Goal: Check status: Check status

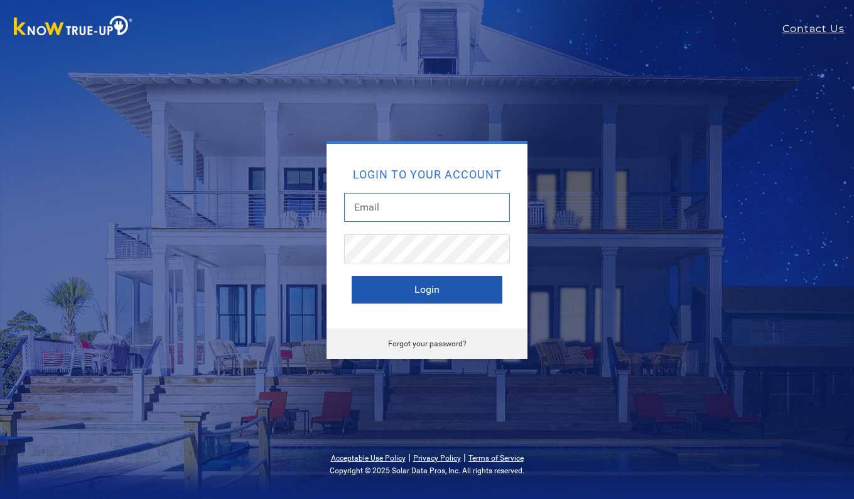
type input "[EMAIL_ADDRESS][DOMAIN_NAME]"
click at [434, 288] on button "Login" at bounding box center [427, 290] width 151 height 28
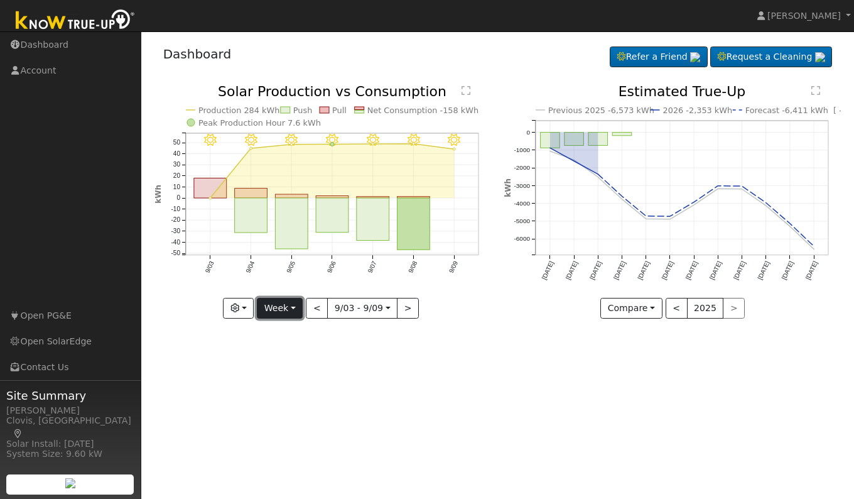
click at [293, 305] on button "Week" at bounding box center [280, 308] width 46 height 21
click at [278, 338] on link "Day" at bounding box center [301, 334] width 87 height 18
type input "[DATE]"
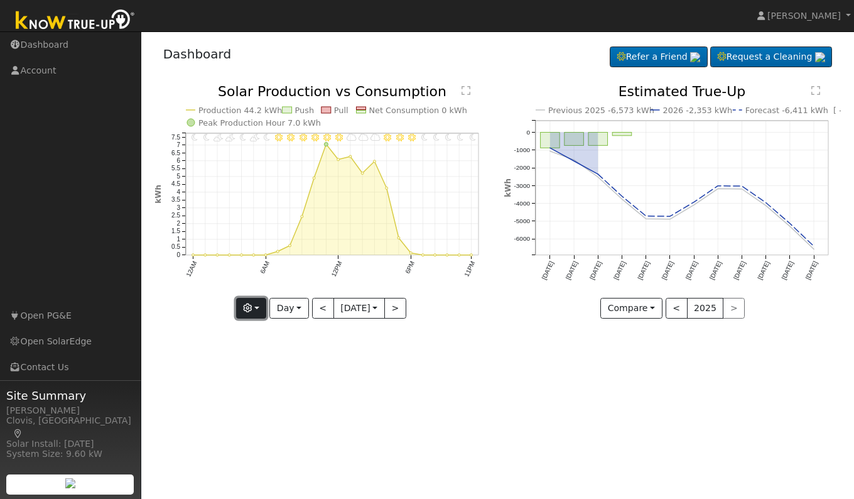
click at [254, 308] on button "button" at bounding box center [251, 308] width 31 height 21
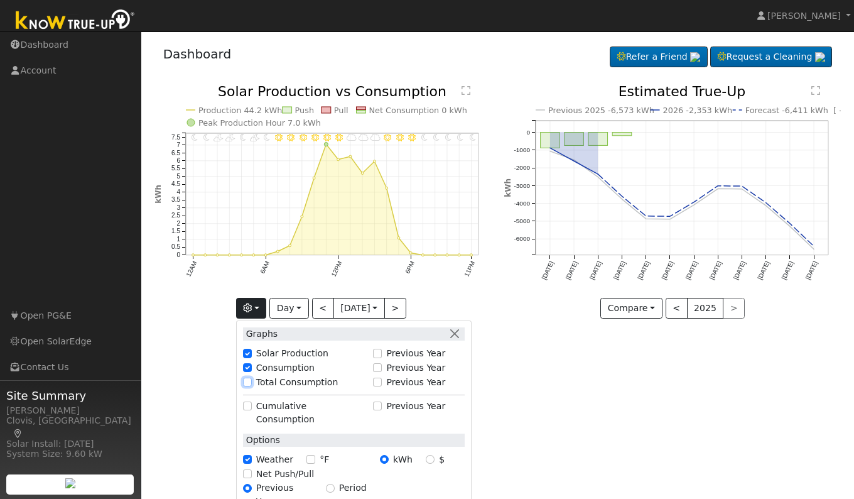
click at [248, 379] on input "Total Consumption" at bounding box center [247, 382] width 9 height 9
checkbox input "true"
click at [574, 389] on div "User Profile First name Last name Email Email Notifications No Emails No Emails…" at bounding box center [497, 264] width 713 height 467
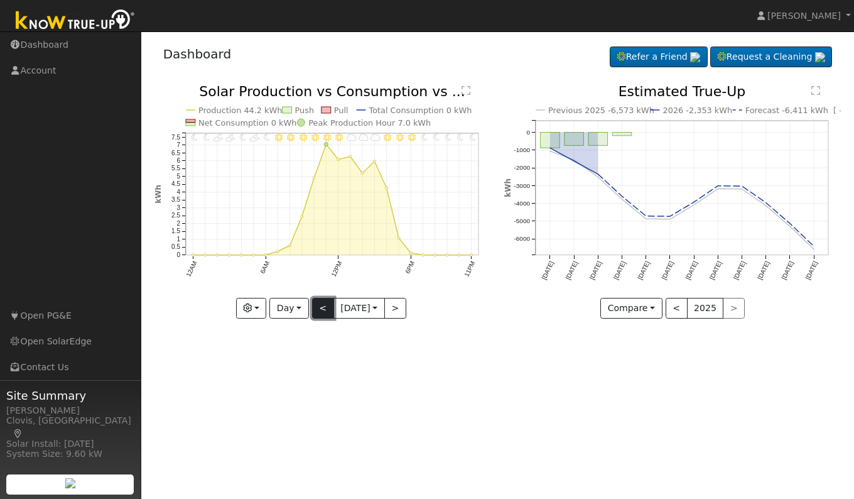
click at [319, 308] on button "<" at bounding box center [323, 308] width 22 height 21
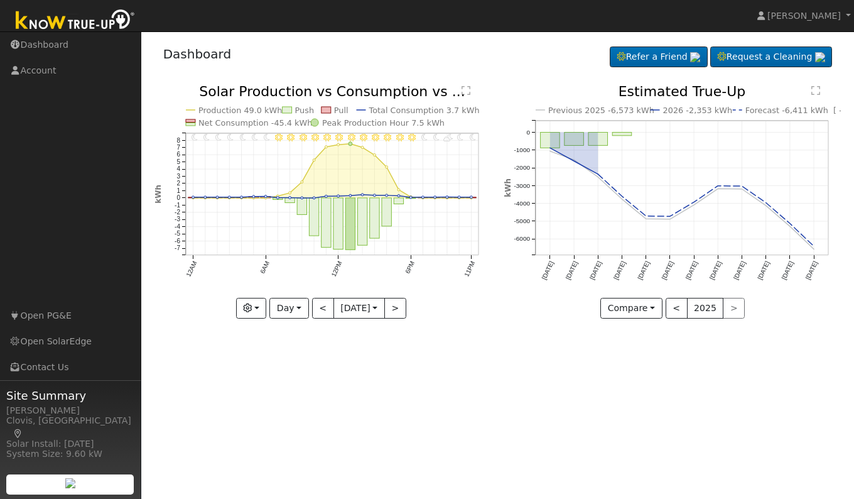
click at [470, 91] on text "" at bounding box center [466, 90] width 9 height 10
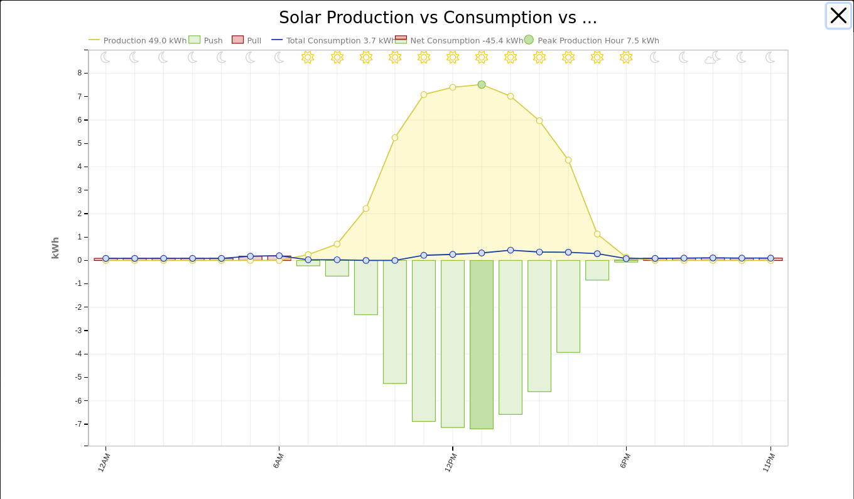
click at [832, 16] on button "button" at bounding box center [839, 16] width 24 height 24
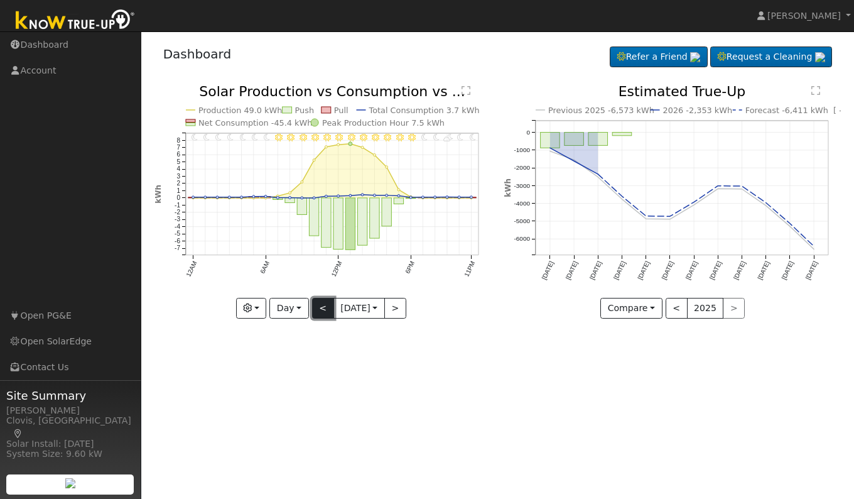
click at [317, 310] on button "<" at bounding box center [323, 308] width 22 height 21
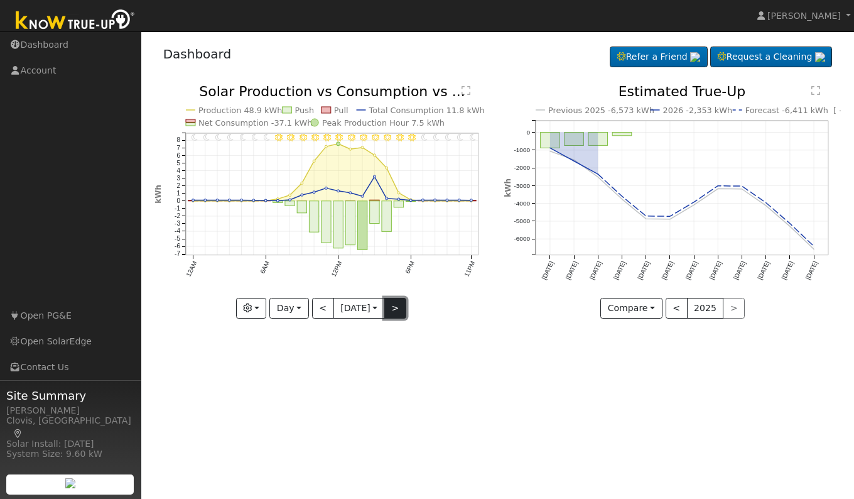
click at [396, 308] on button ">" at bounding box center [395, 308] width 22 height 21
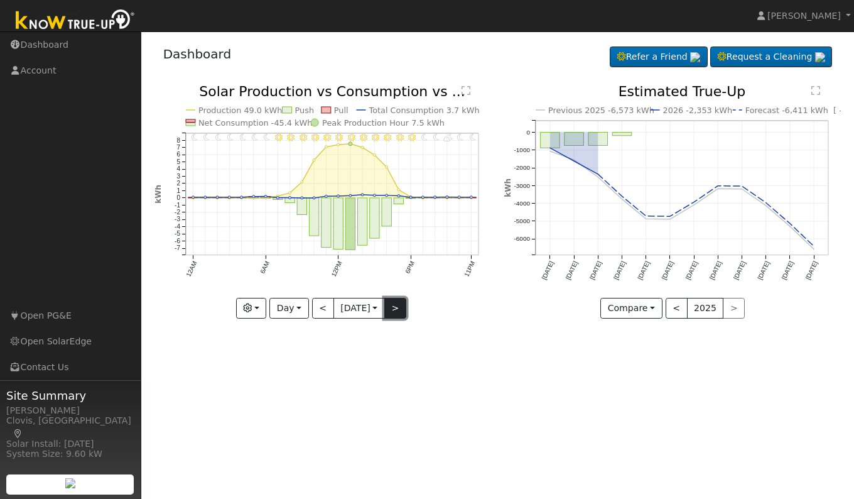
click at [394, 310] on button ">" at bounding box center [395, 308] width 22 height 21
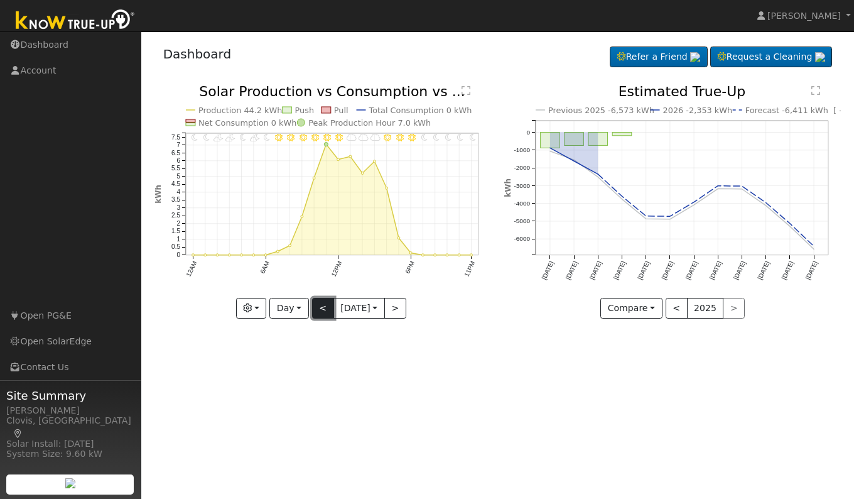
click at [315, 307] on button "<" at bounding box center [323, 308] width 22 height 21
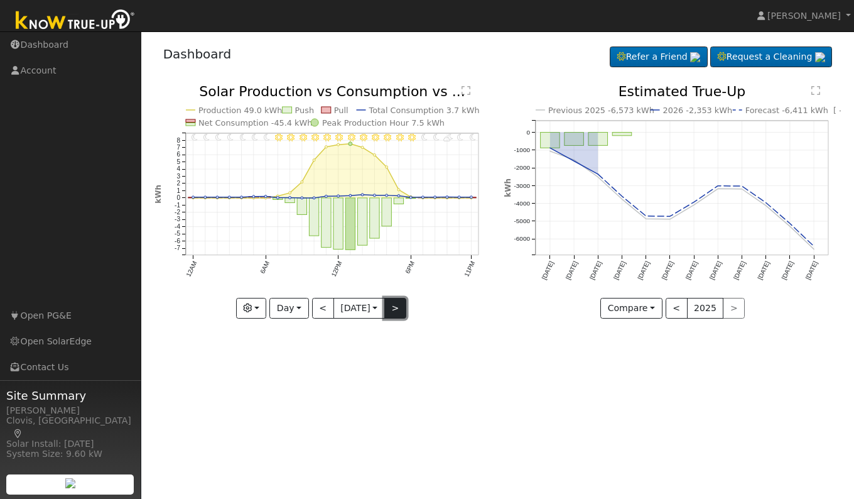
click at [403, 308] on button ">" at bounding box center [395, 308] width 22 height 21
click at [466, 90] on text "" at bounding box center [466, 90] width 9 height 10
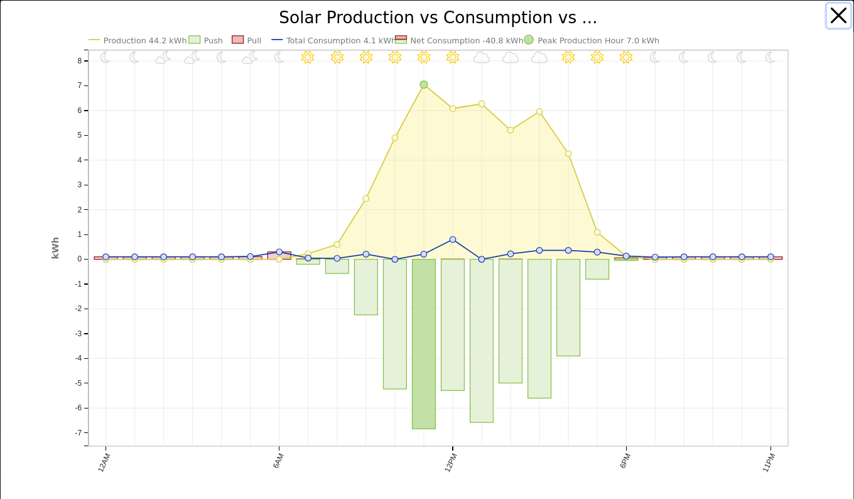
click at [831, 18] on button "button" at bounding box center [839, 16] width 24 height 24
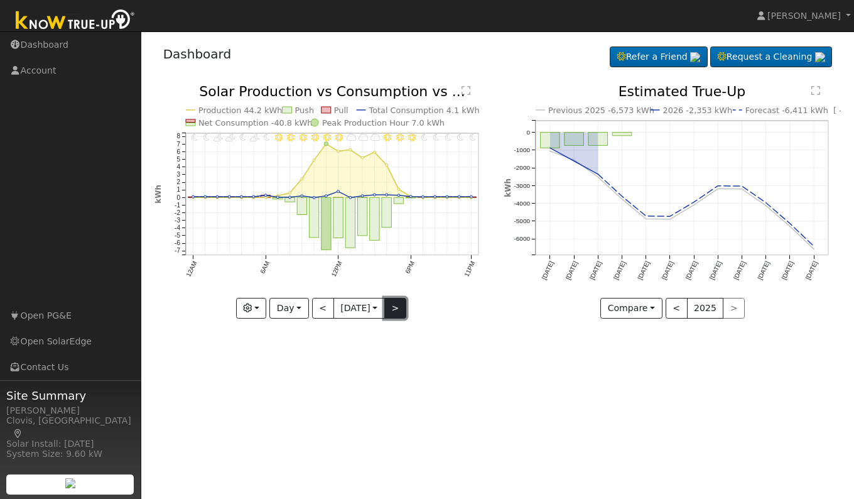
click at [398, 309] on button ">" at bounding box center [395, 308] width 22 height 21
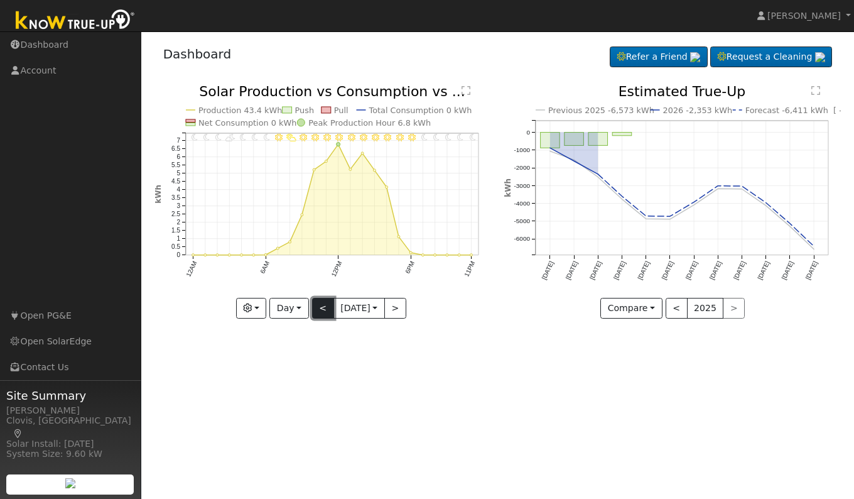
click at [314, 308] on button "<" at bounding box center [323, 308] width 22 height 21
type input "2025-09-09"
